Goal: Information Seeking & Learning: Understand process/instructions

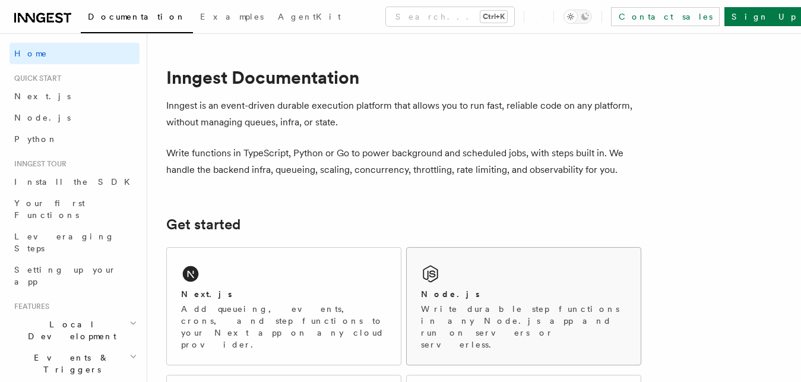
click at [458, 284] on div "Node.js Write durable step functions in any Node.js app and run on servers or s…" at bounding box center [524, 305] width 234 height 117
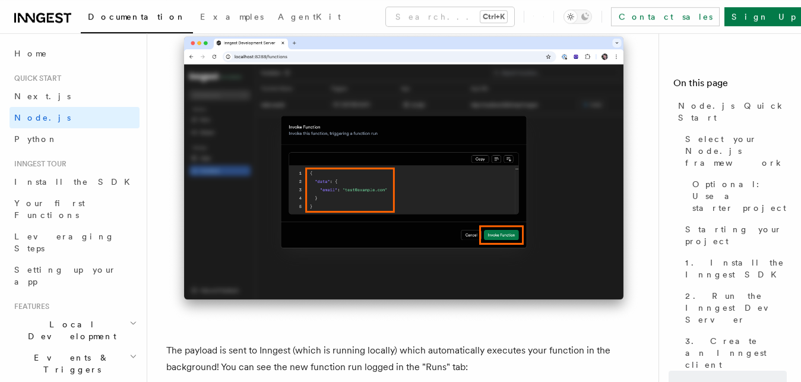
scroll to position [3787, 0]
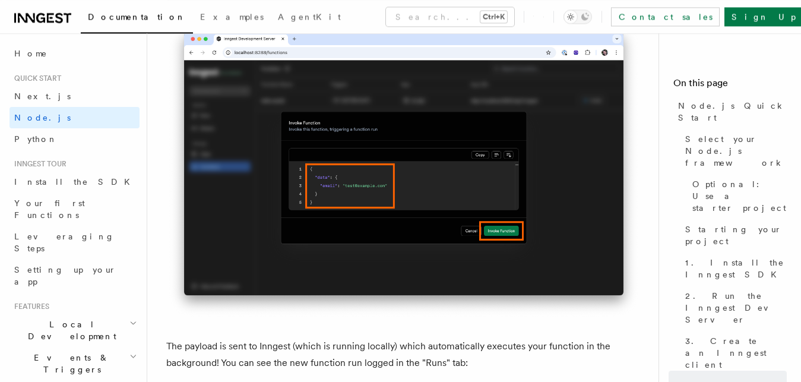
click at [342, 157] on img at bounding box center [403, 169] width 475 height 299
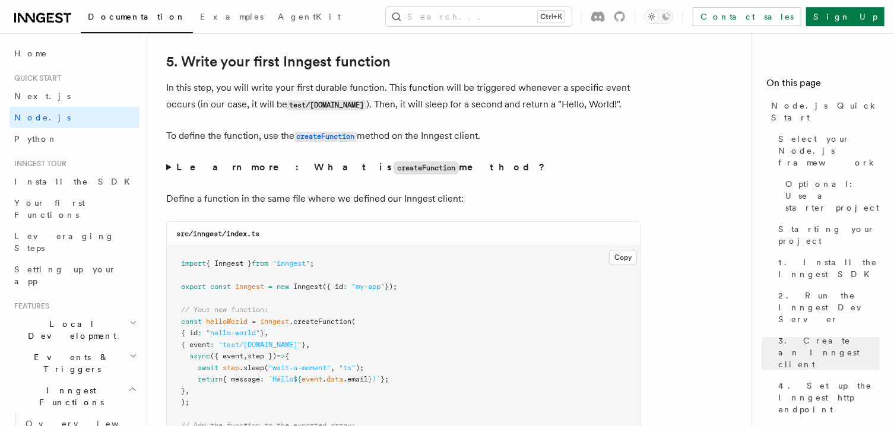
click at [546, 141] on p "To define the function, use the createFunction method on the Inngest client." at bounding box center [403, 136] width 475 height 17
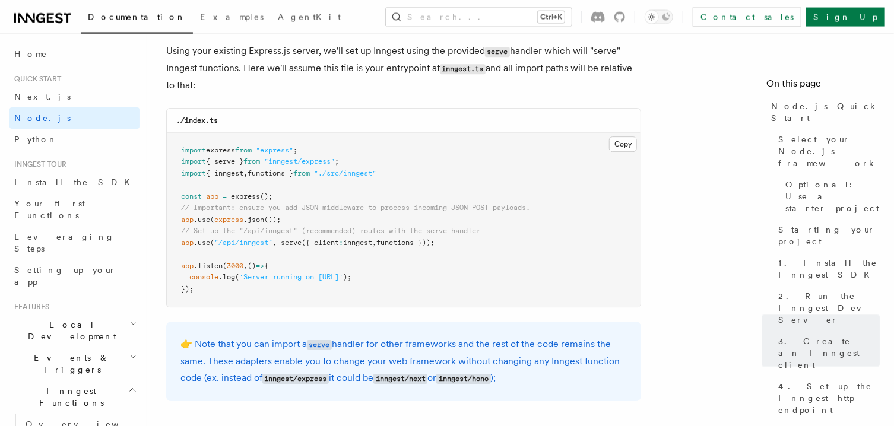
click at [544, 151] on pre "import express from "express" ; import { serve } from "inngest/express" ; impor…" at bounding box center [404, 220] width 474 height 174
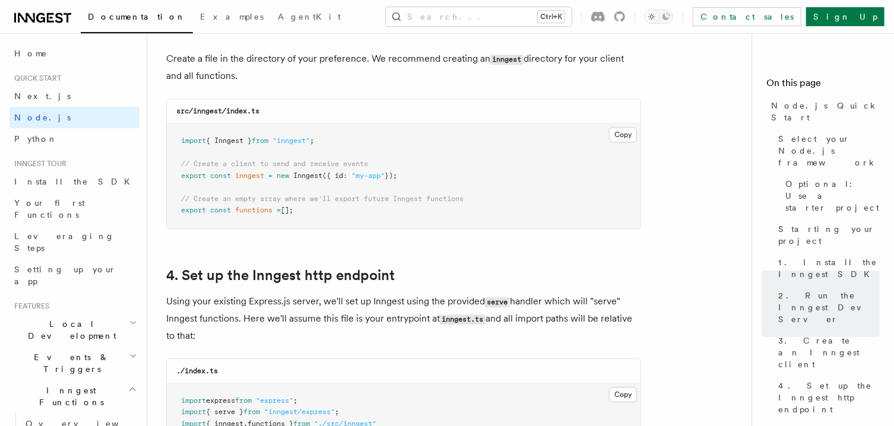
scroll to position [1520, 0]
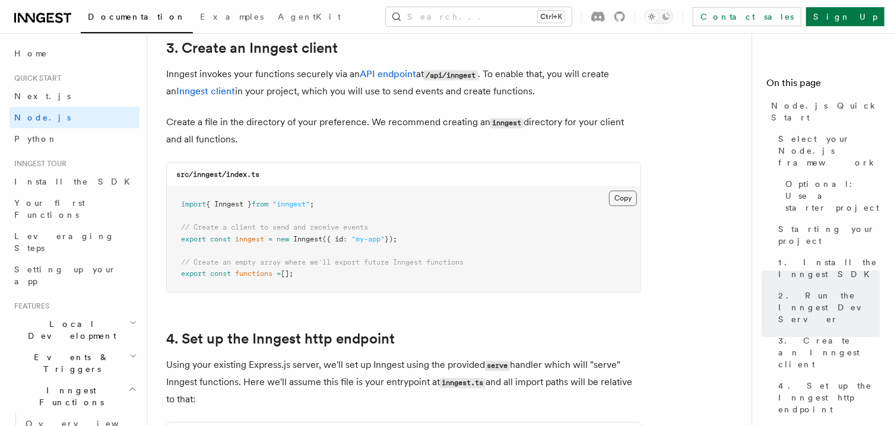
click at [628, 201] on button "Copy Copied" at bounding box center [623, 197] width 28 height 15
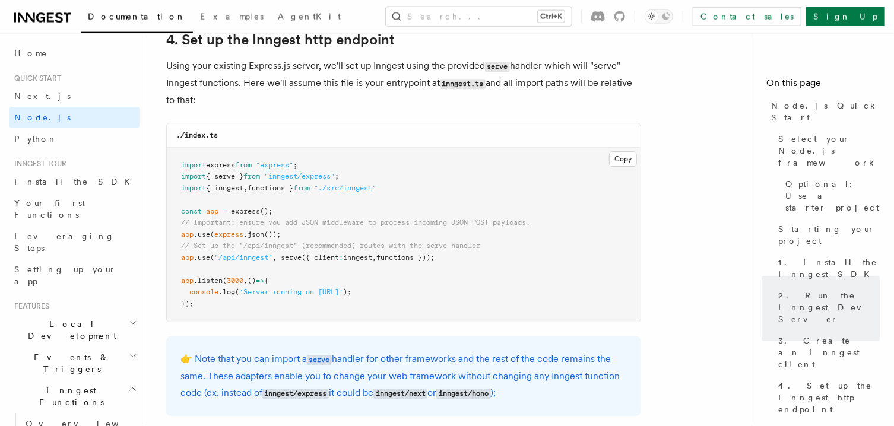
scroll to position [1859, 0]
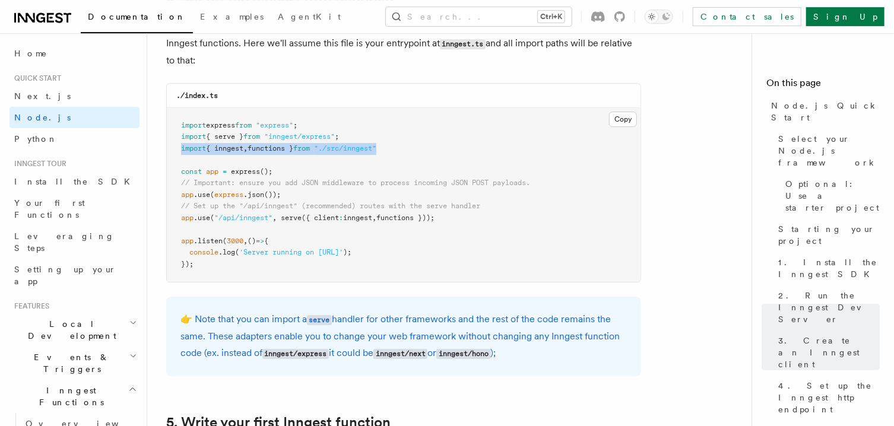
drag, startPoint x: 404, startPoint y: 151, endPoint x: 174, endPoint y: 147, distance: 229.7
click at [174, 147] on pre "import express from "express" ; import { serve } from "inngest/express" ; impor…" at bounding box center [404, 195] width 474 height 174
copy span "import { inngest , functions } from "./src/inngest""
click at [466, 218] on pre "import express from "express" ; import { serve } from "inngest/express" ; impor…" at bounding box center [404, 195] width 474 height 174
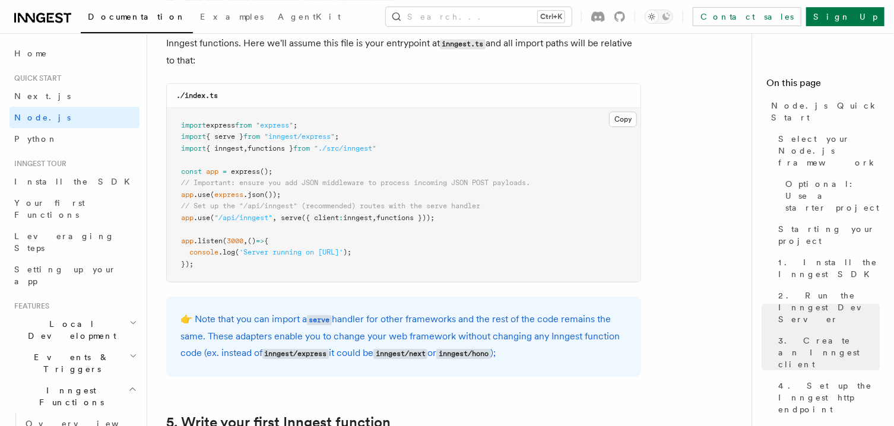
click at [466, 218] on pre "import express from "express" ; import { serve } from "inngest/express" ; impor…" at bounding box center [404, 195] width 474 height 174
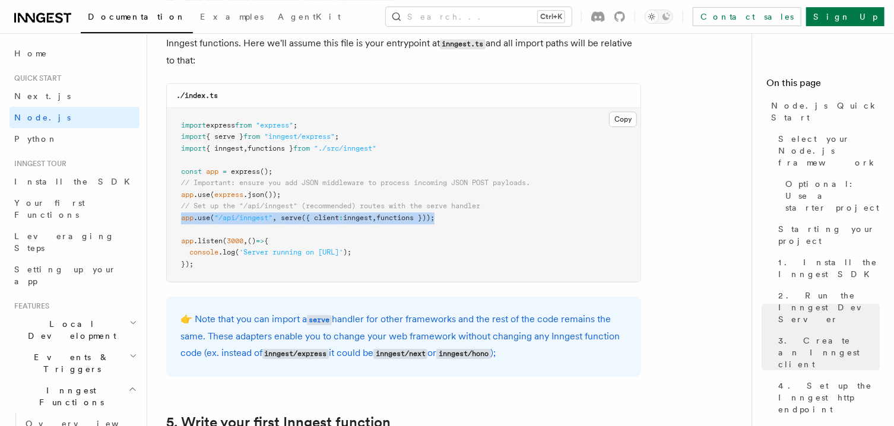
click at [466, 218] on pre "import express from "express" ; import { serve } from "inngest/express" ; impor…" at bounding box center [404, 195] width 474 height 174
copy code "app .use ( "/api/inngest" , serve ({ client : inngest , functions }));"
